Goal: Obtain resource: Obtain resource

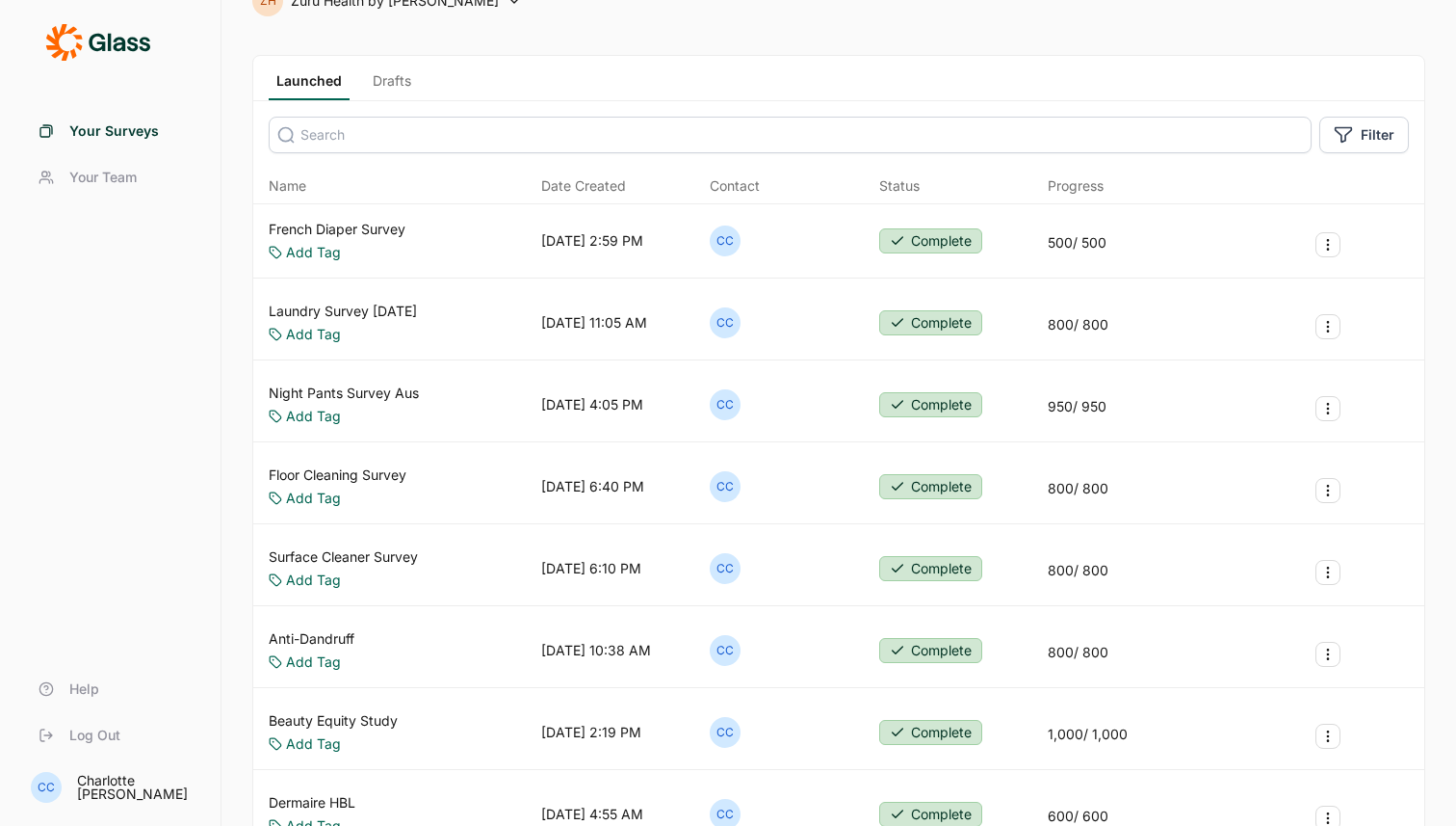
scroll to position [37, 0]
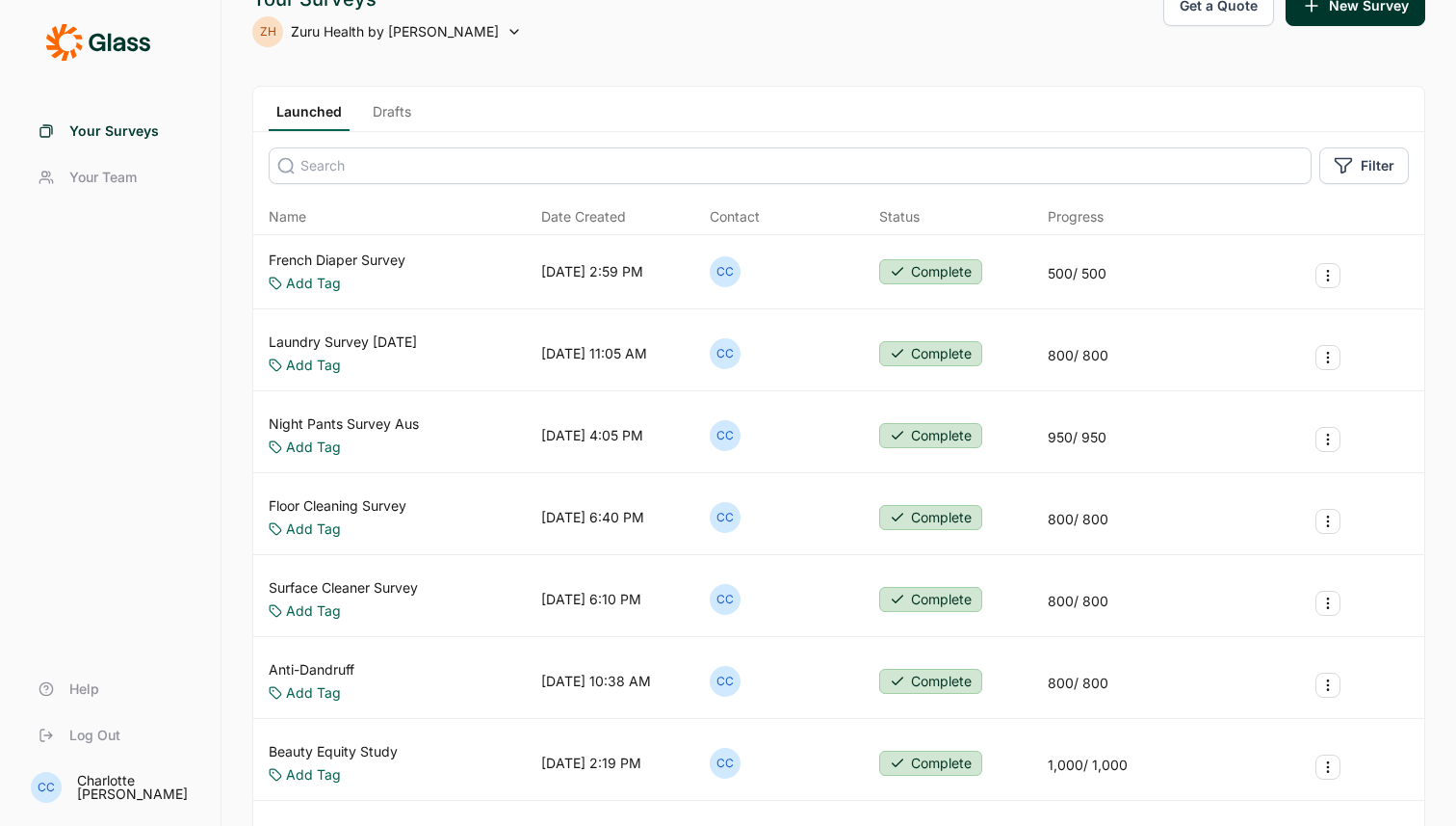
click at [372, 329] on div "Laundry Survey [DATE] Add Tag [DATE] 11:05 AM CC Complete 800 / 800" at bounding box center [839, 353] width 1171 height 74
click at [371, 338] on link "Laundry Survey [DATE]" at bounding box center [342, 342] width 148 height 20
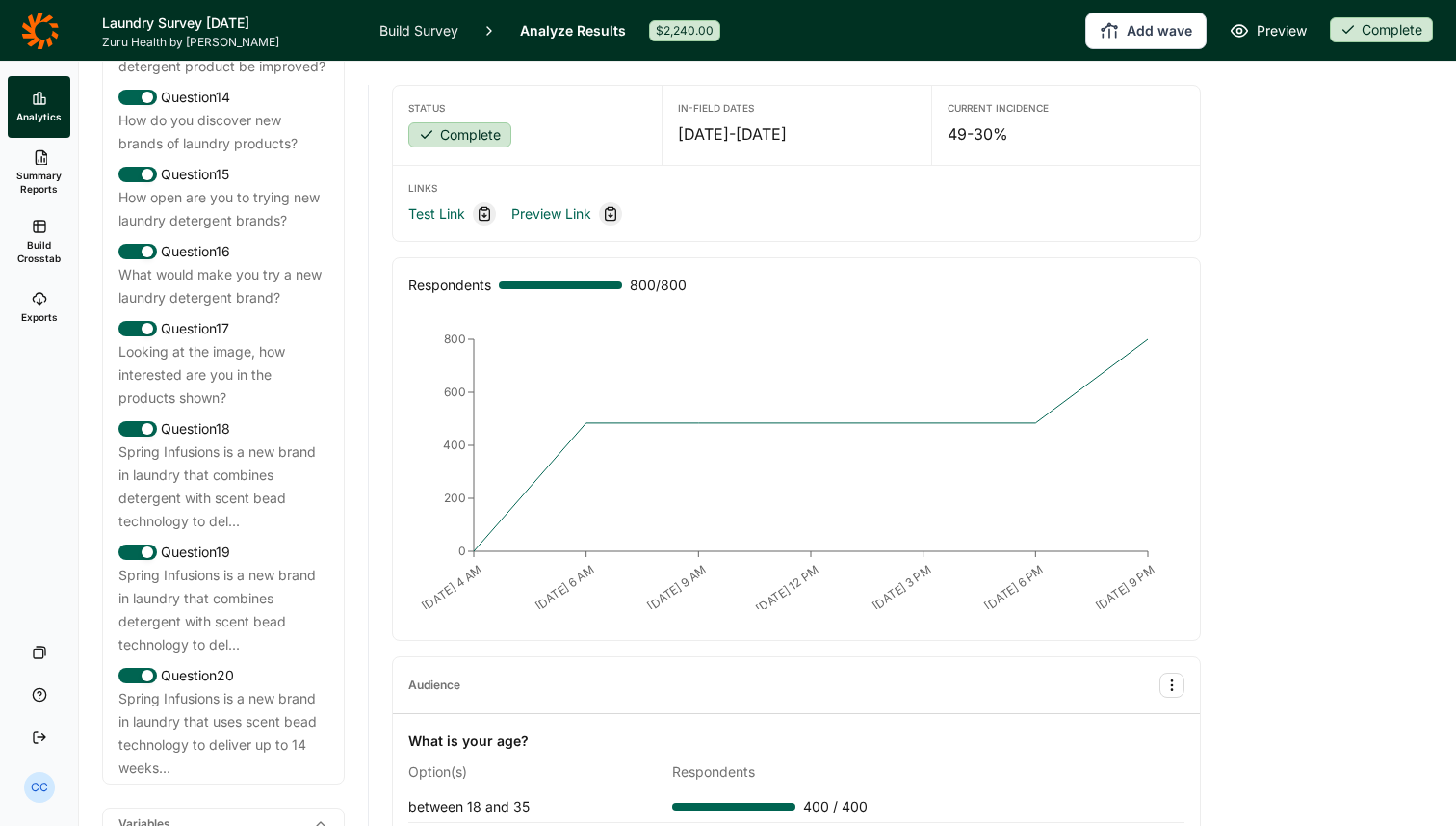
scroll to position [2272, 0]
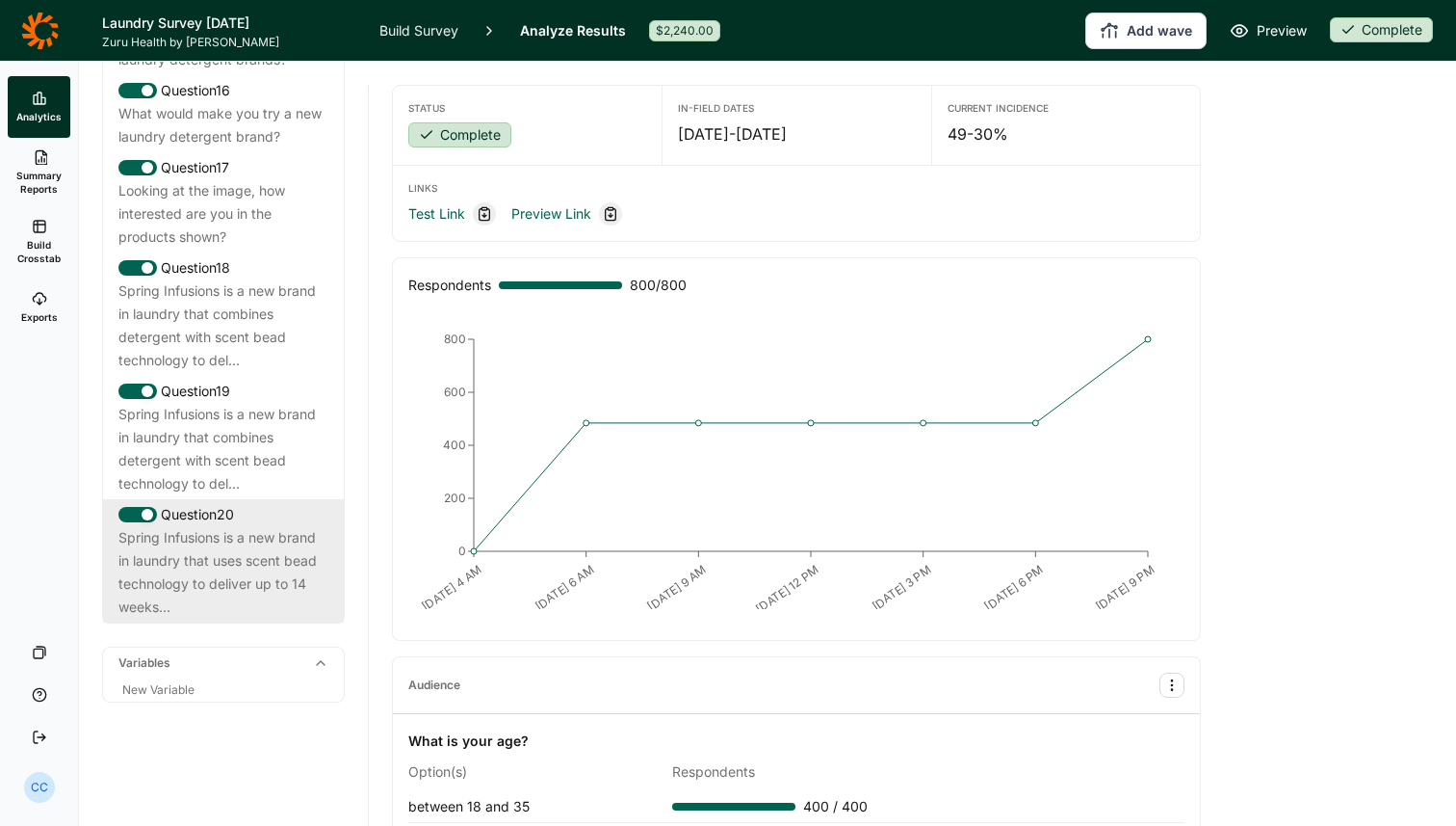
click at [227, 543] on div "Spring Infusions is a new brand in laundry that uses scent bead technology to d…" at bounding box center [224, 572] width 210 height 92
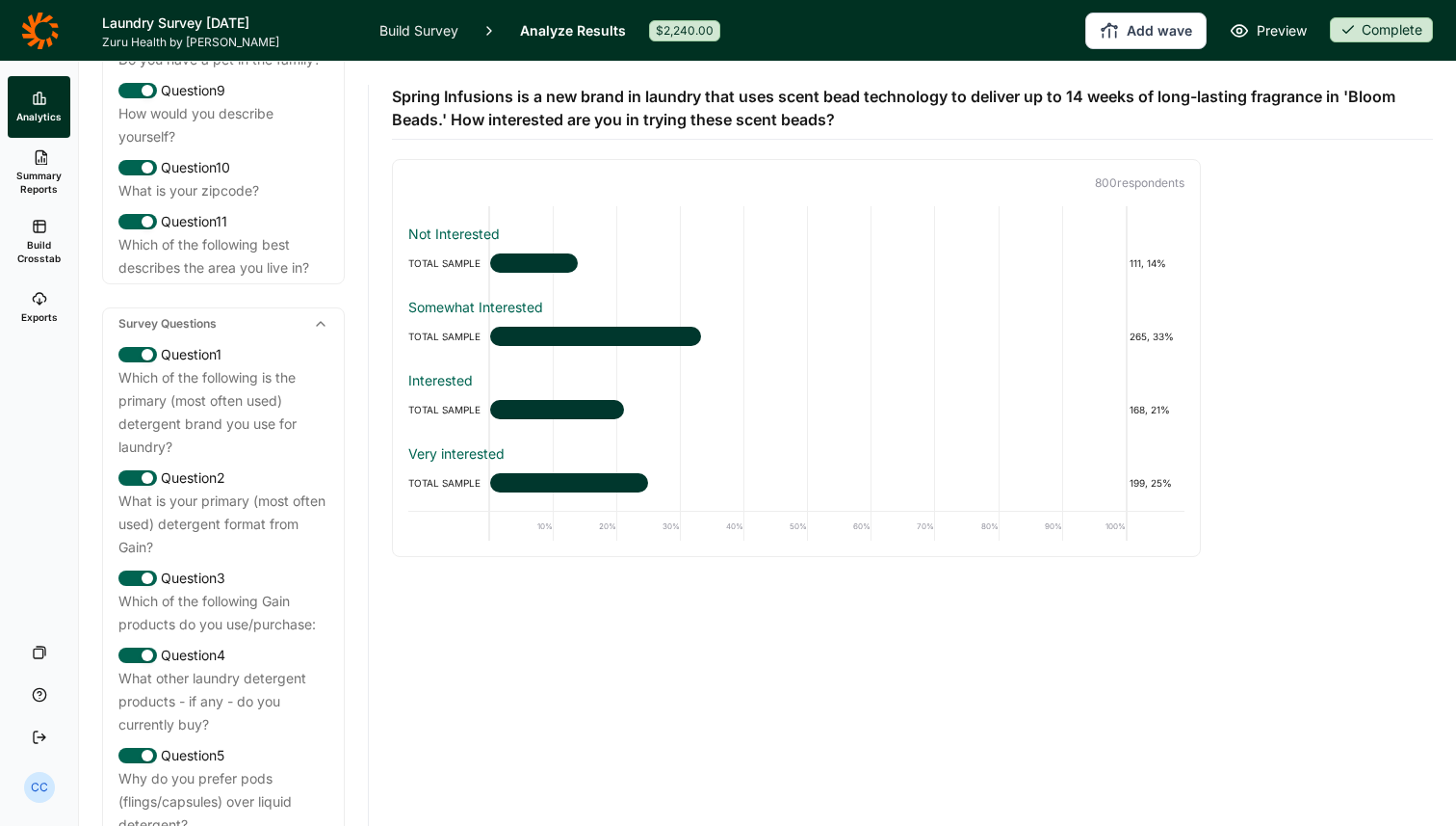
scroll to position [0, 0]
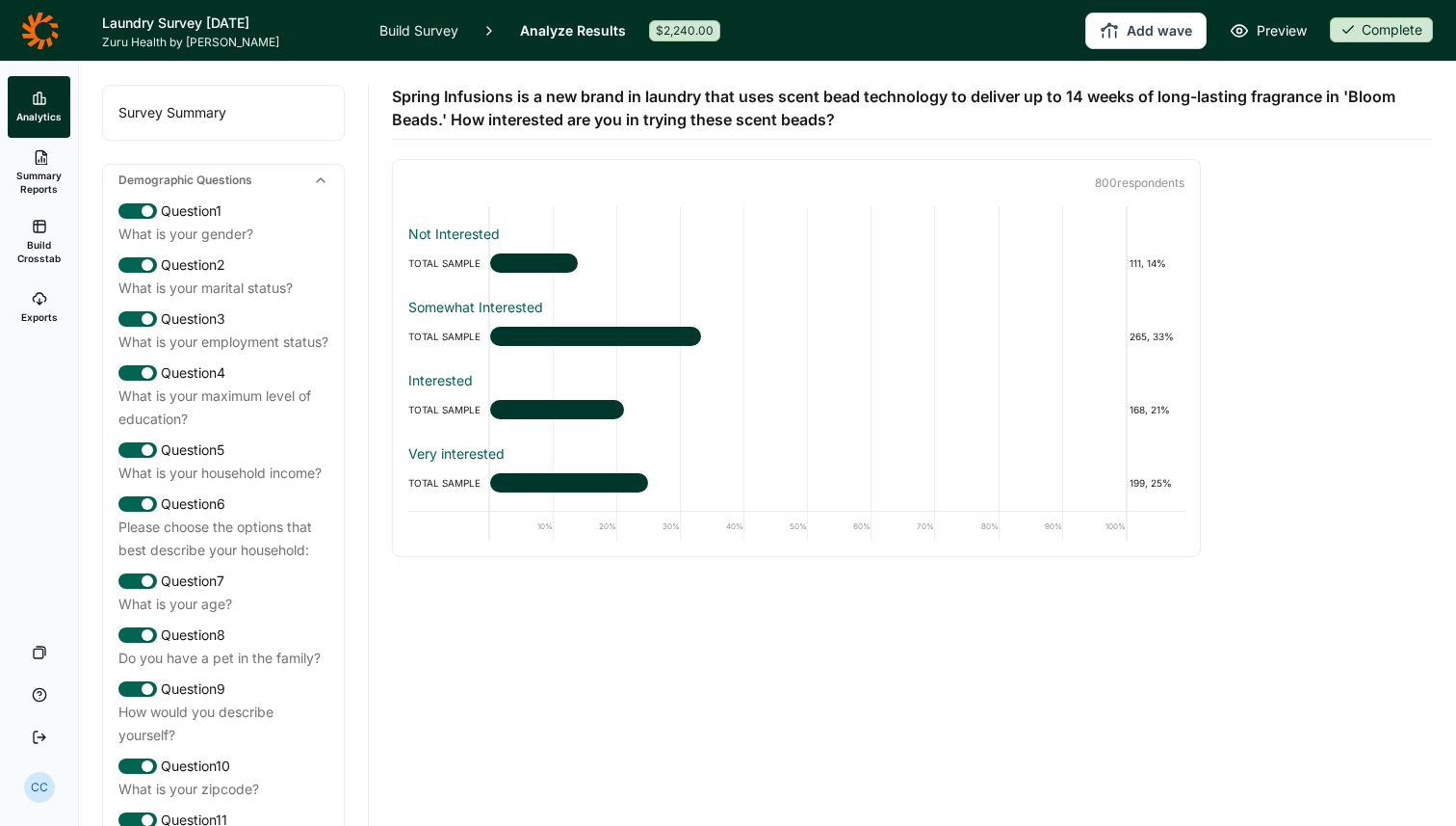
click at [184, 123] on div "Survey Summary" at bounding box center [223, 112] width 241 height 54
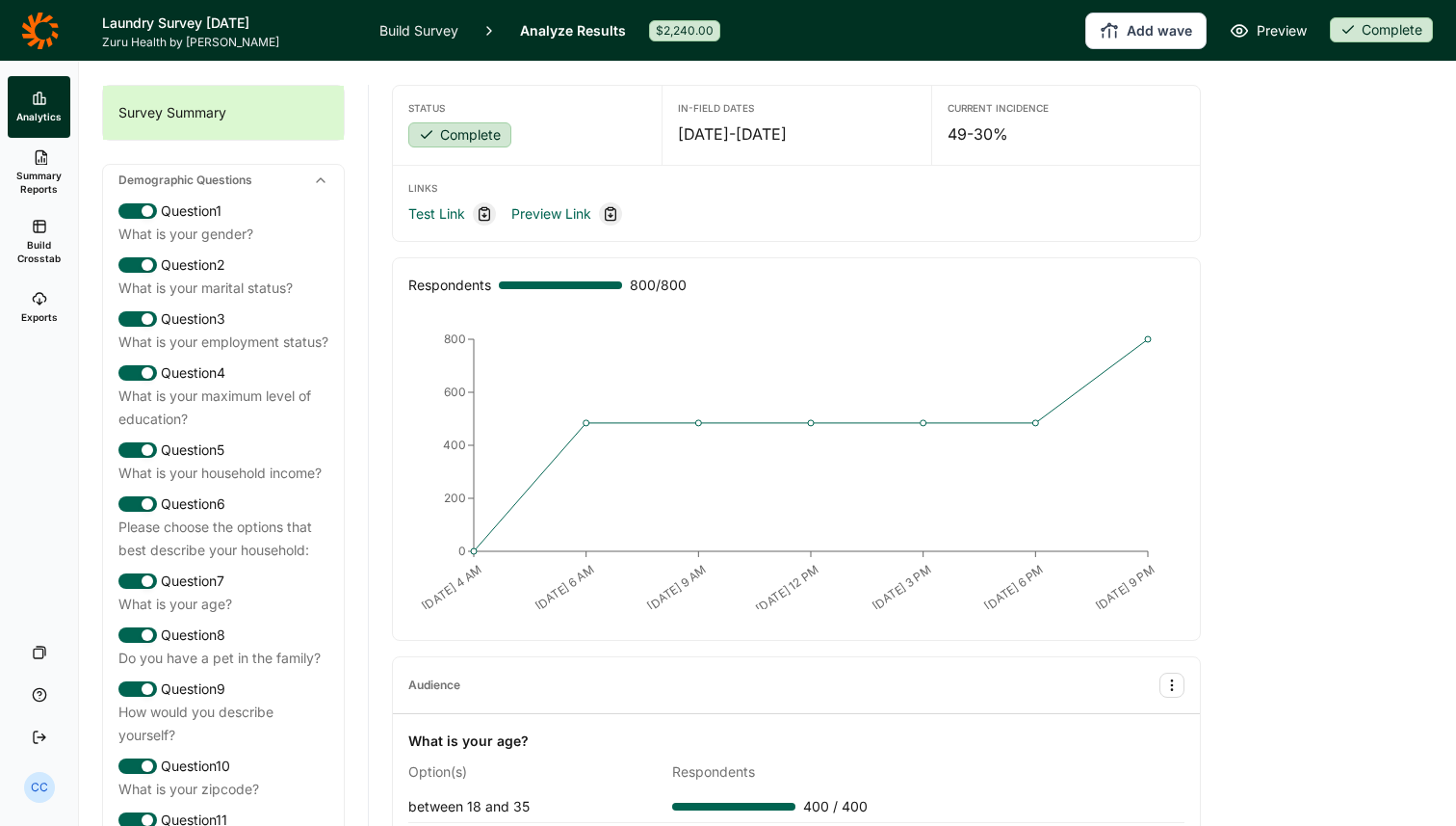
click at [69, 301] on link "Exports" at bounding box center [39, 307] width 63 height 62
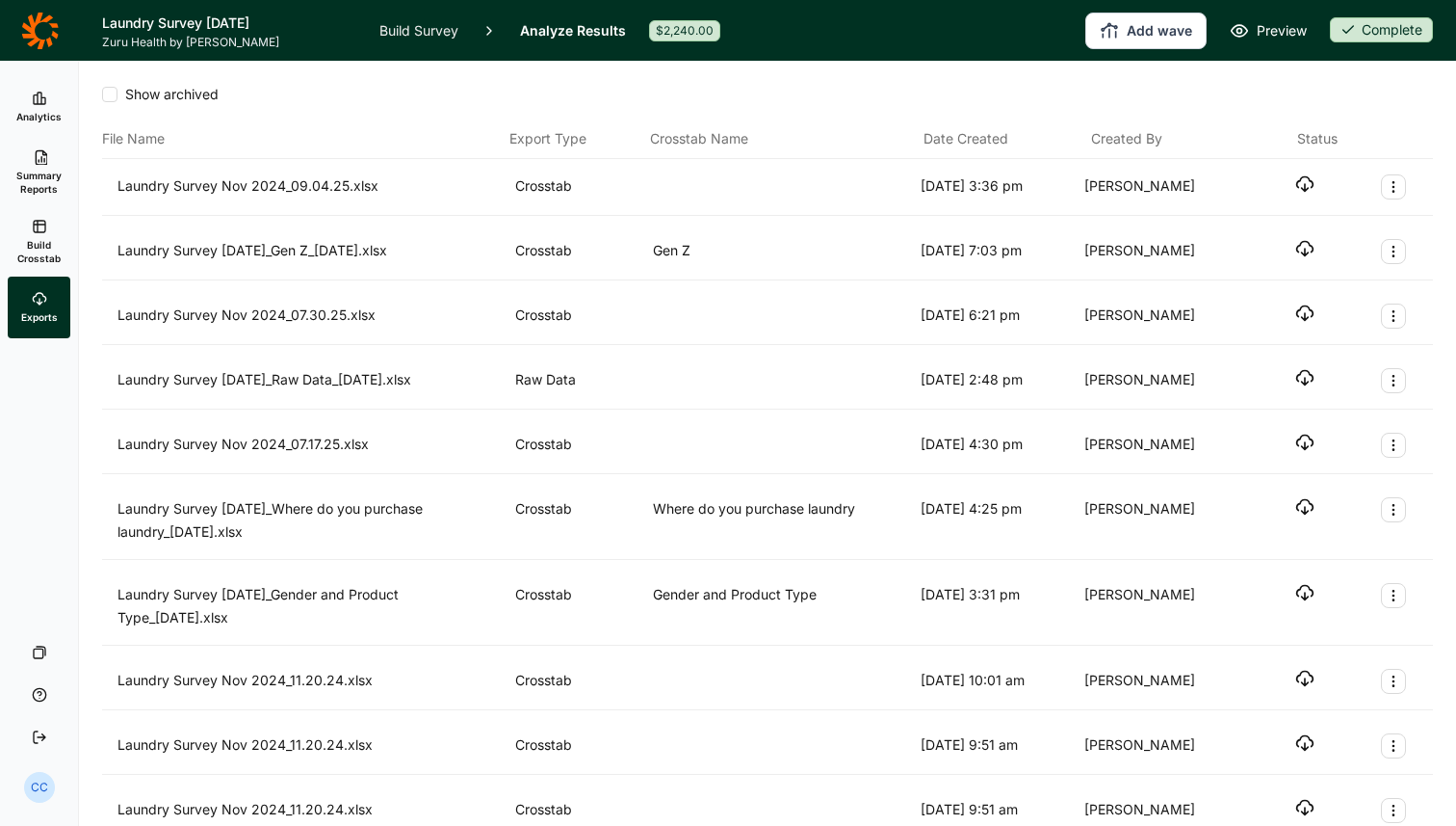
click at [16, 261] on span "Build Crosstab" at bounding box center [39, 251] width 47 height 27
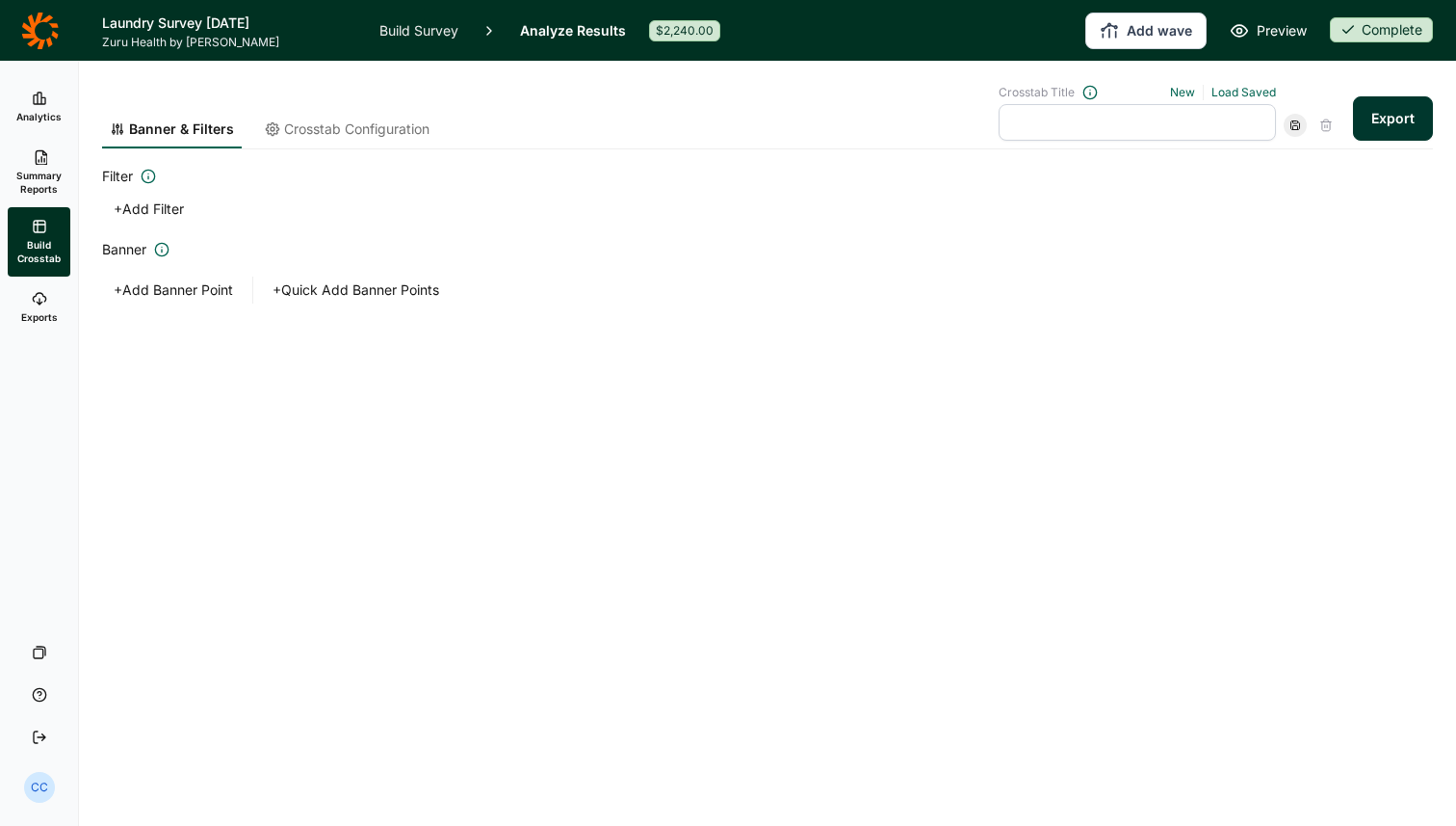
click at [47, 175] on span "Summary Reports" at bounding box center [39, 181] width 47 height 27
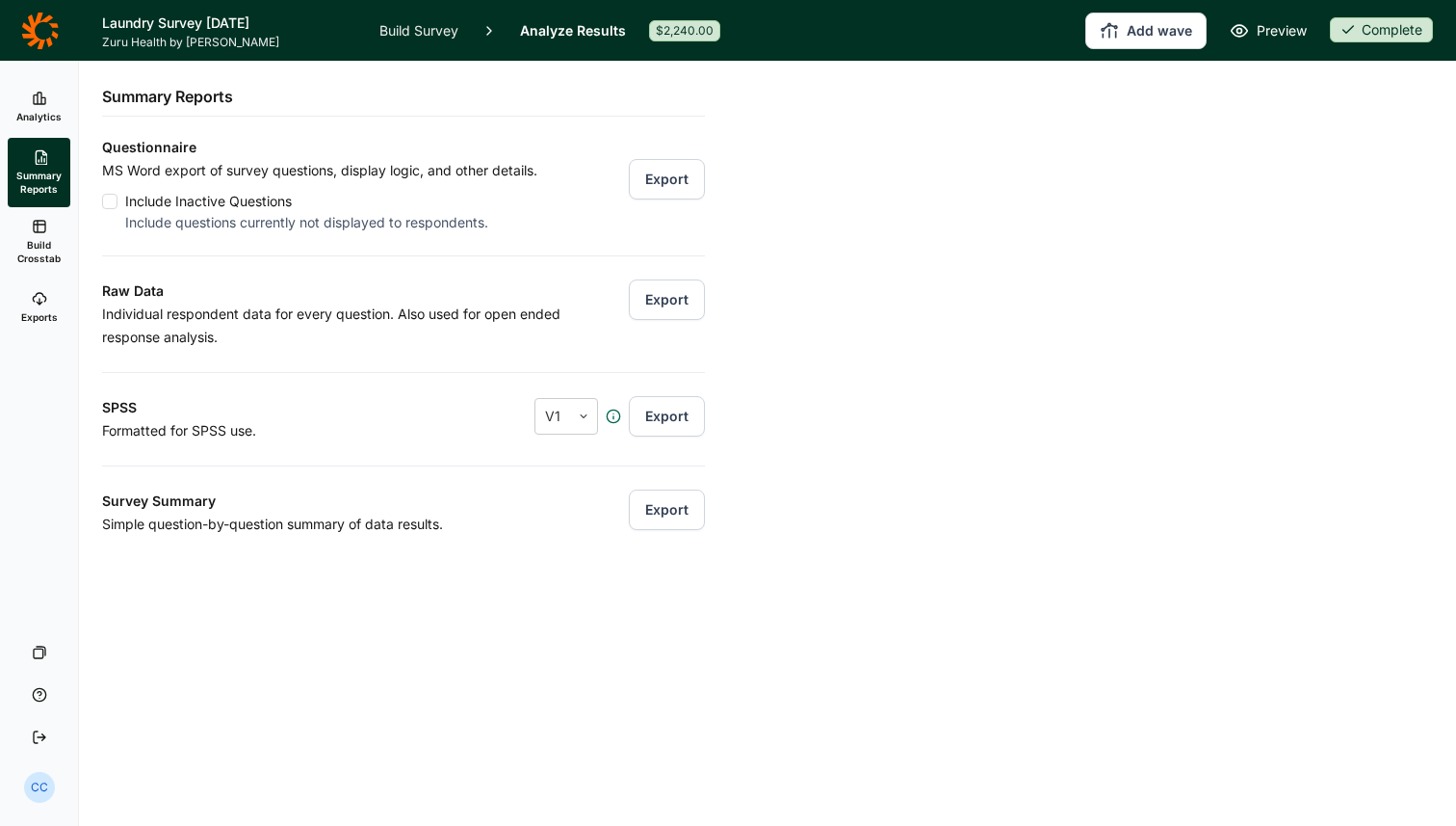
click at [18, 315] on link "Exports" at bounding box center [39, 307] width 63 height 62
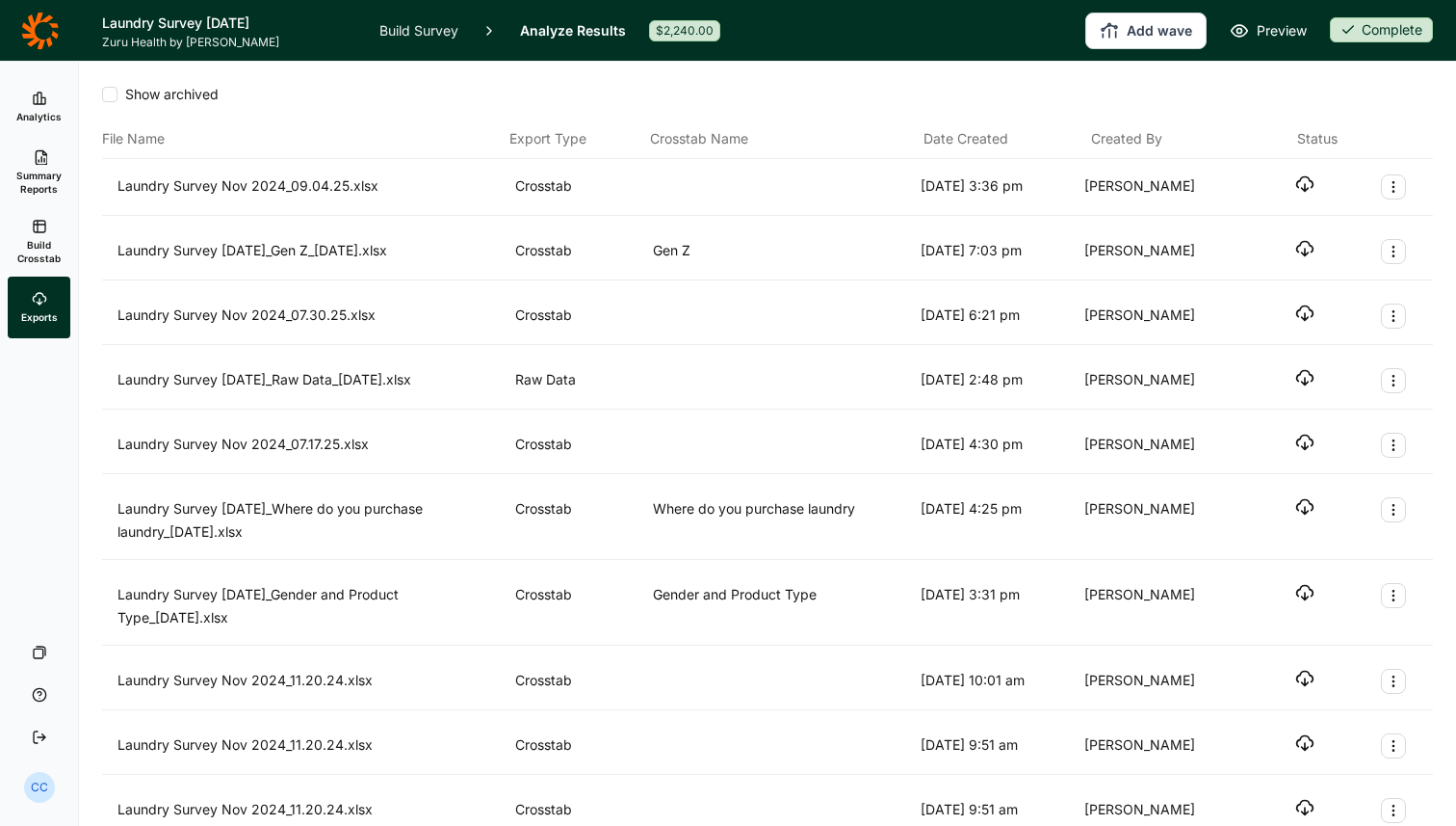
click at [35, 238] on span "Build Crosstab" at bounding box center [39, 251] width 47 height 27
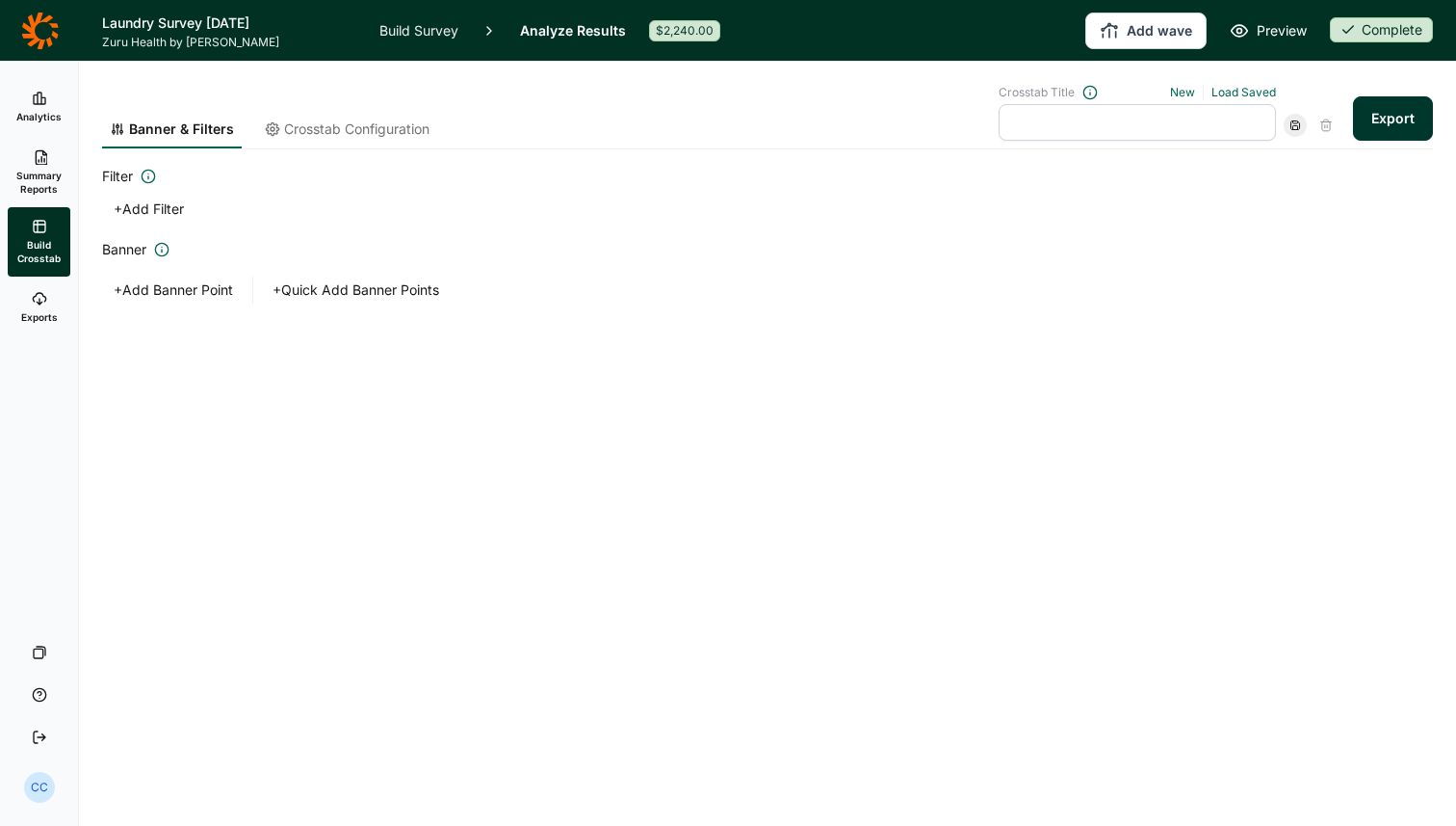
click at [31, 192] on span "Summary Reports" at bounding box center [39, 181] width 47 height 27
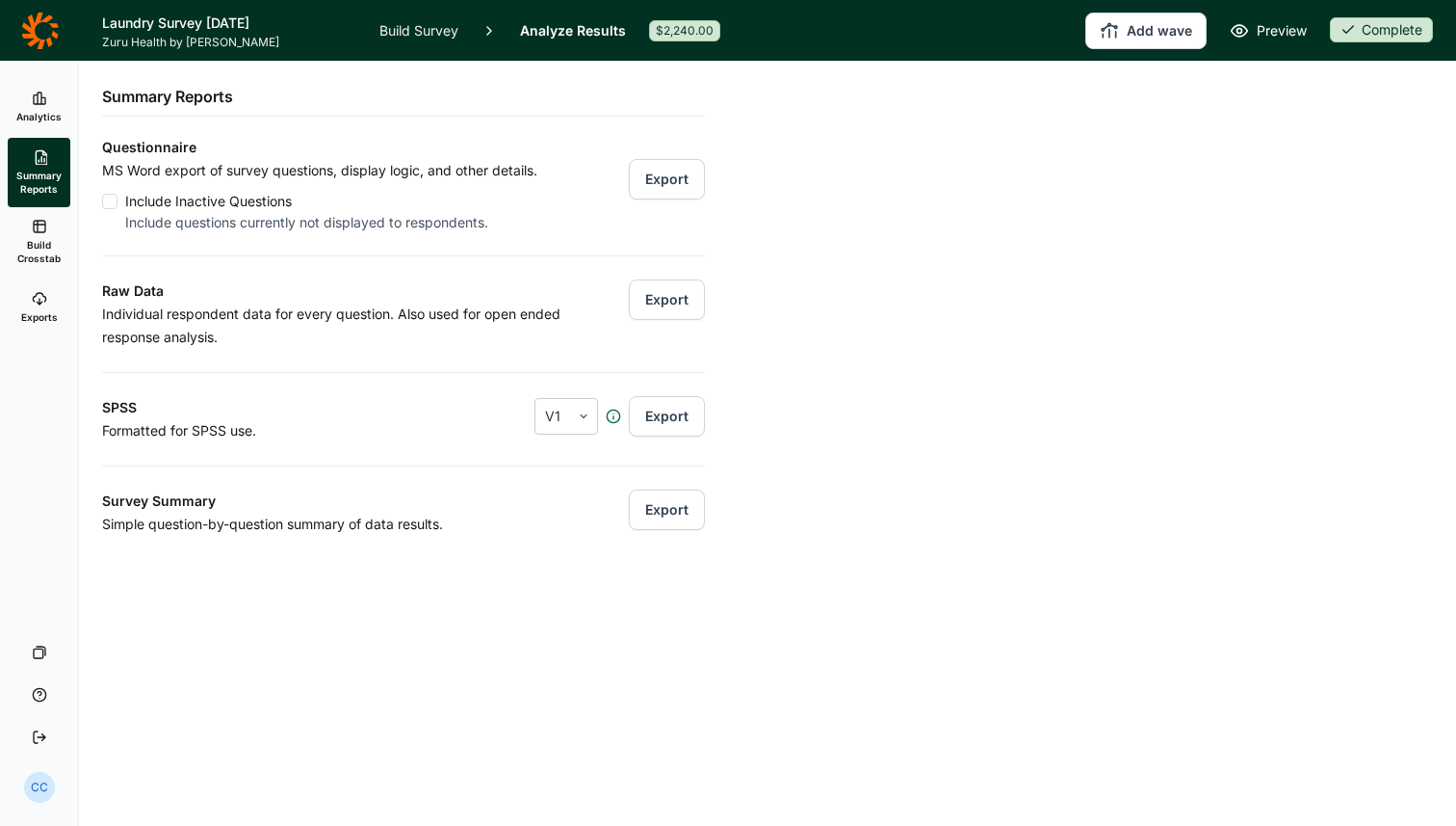
click at [680, 336] on div "Export" at bounding box center [667, 314] width 76 height 70
click at [670, 294] on button "Export" at bounding box center [667, 299] width 76 height 40
